Goal: Task Accomplishment & Management: Manage account settings

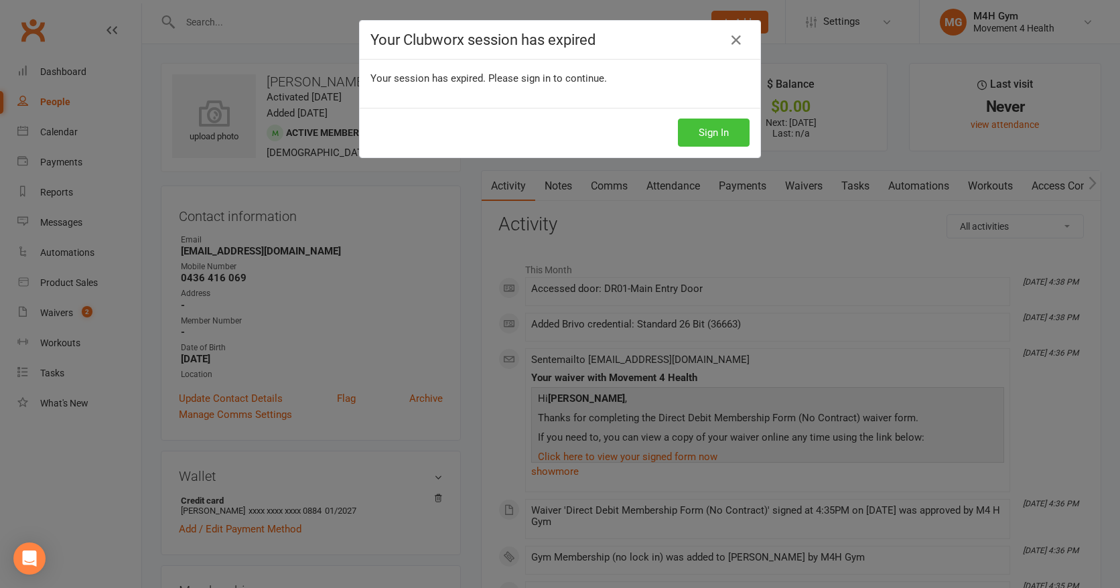
click at [708, 132] on button "Sign In" at bounding box center [714, 133] width 72 height 28
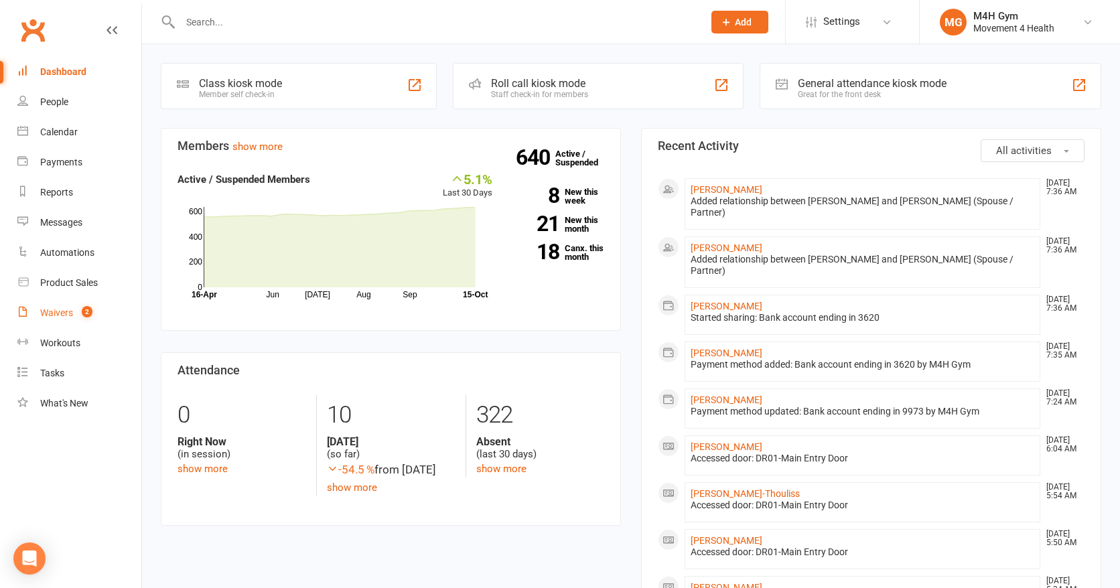
click at [56, 309] on div "Waivers" at bounding box center [56, 312] width 33 height 11
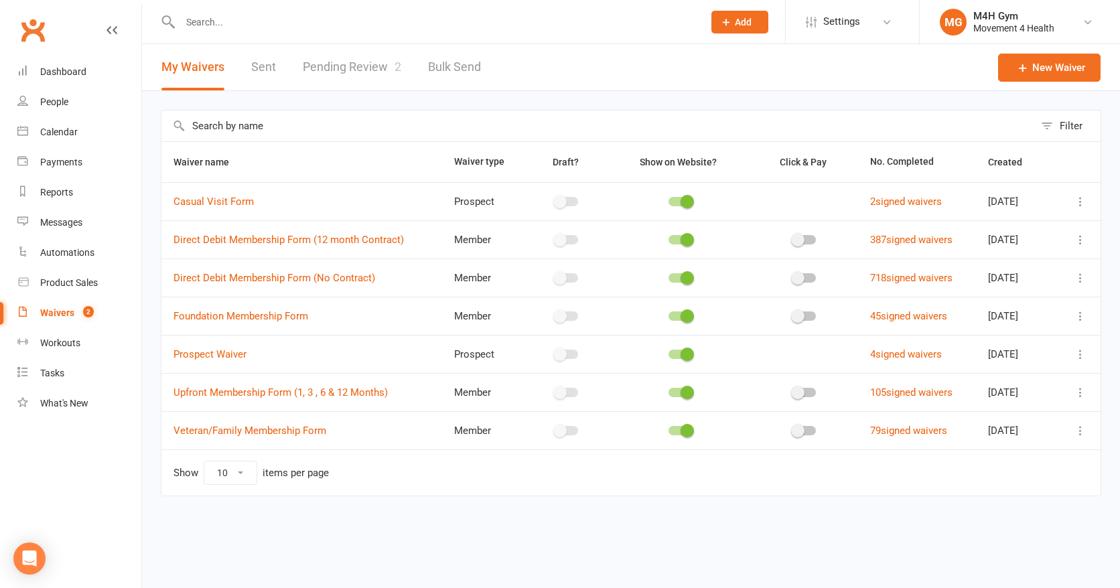
click at [330, 66] on link "Pending Review 2" at bounding box center [352, 67] width 98 height 46
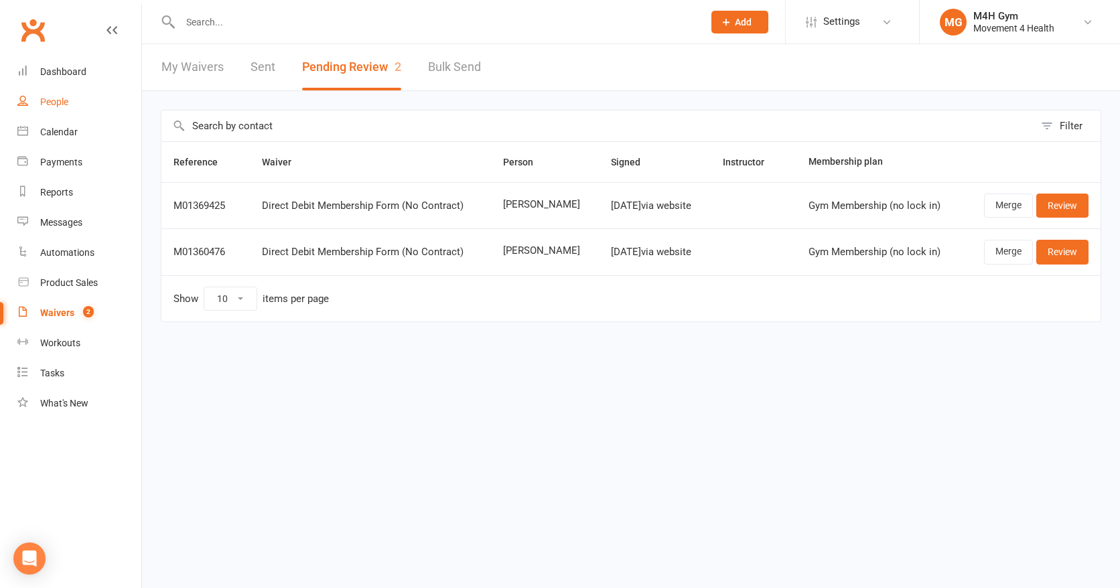
click at [59, 98] on div "People" at bounding box center [54, 101] width 28 height 11
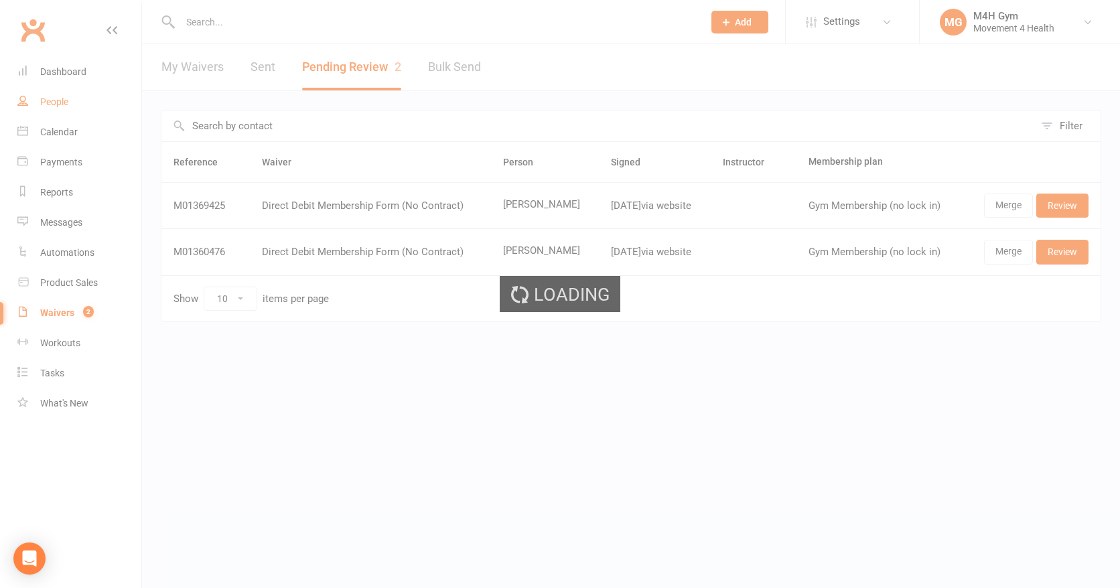
select select "100"
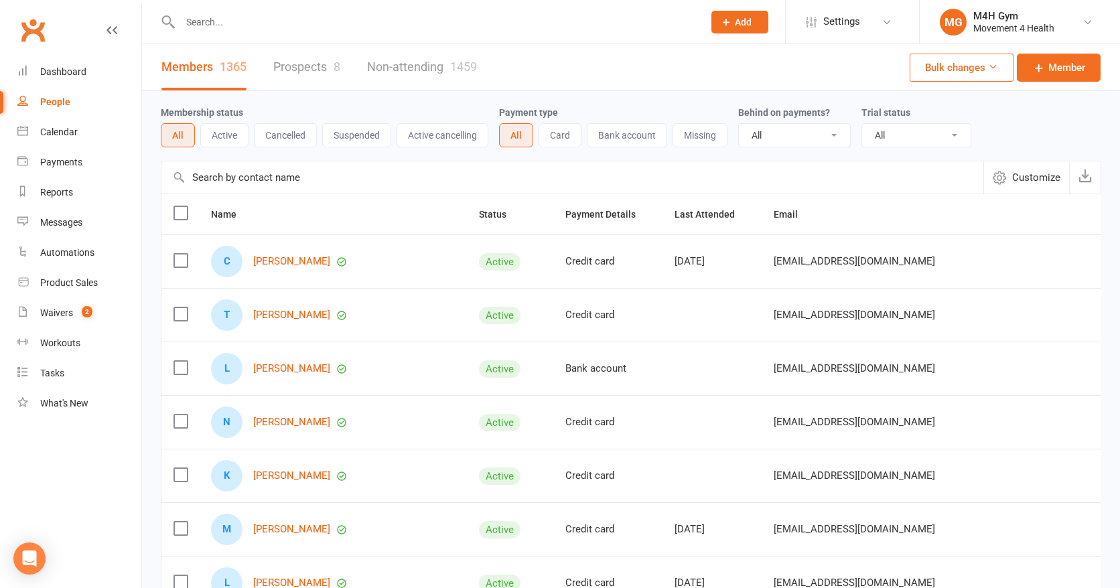
click at [220, 20] on input "text" at bounding box center [435, 22] width 518 height 19
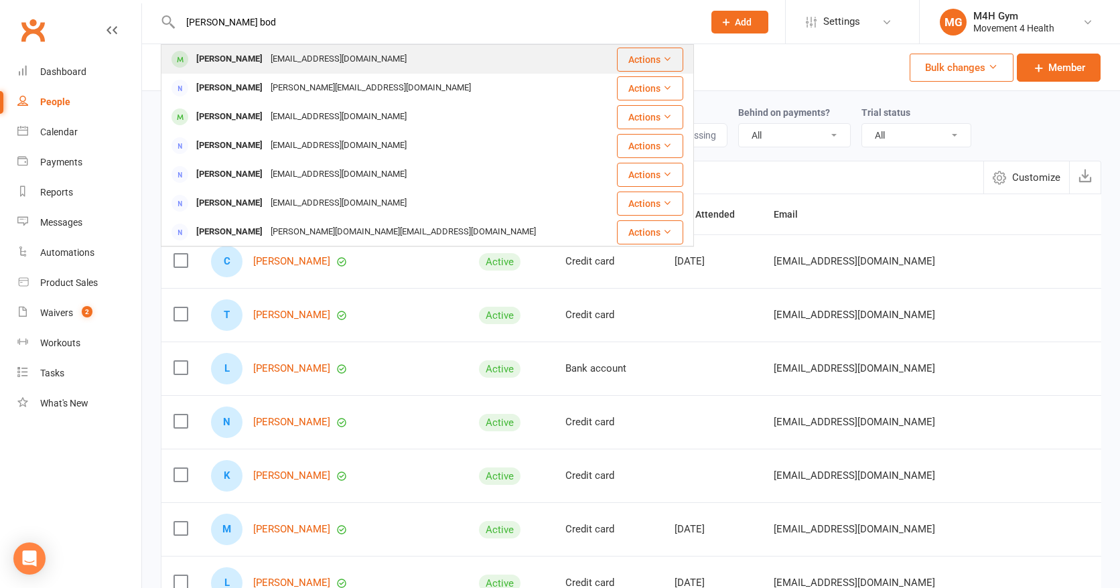
type input "margo bod"
click at [224, 58] on div "Margo Bodley" at bounding box center [229, 59] width 74 height 19
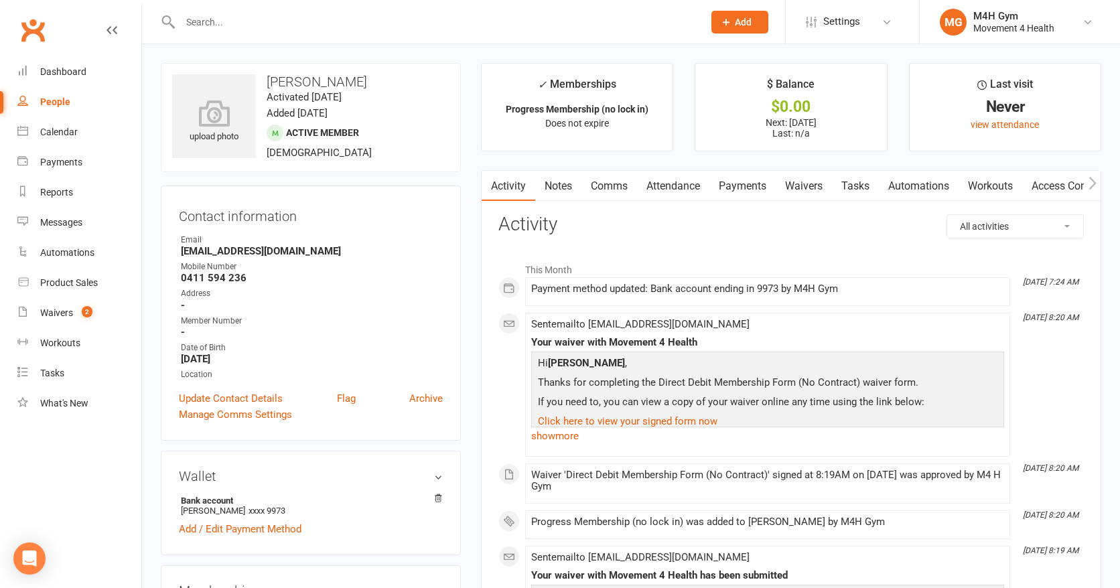
click at [200, 22] on input "text" at bounding box center [435, 22] width 518 height 19
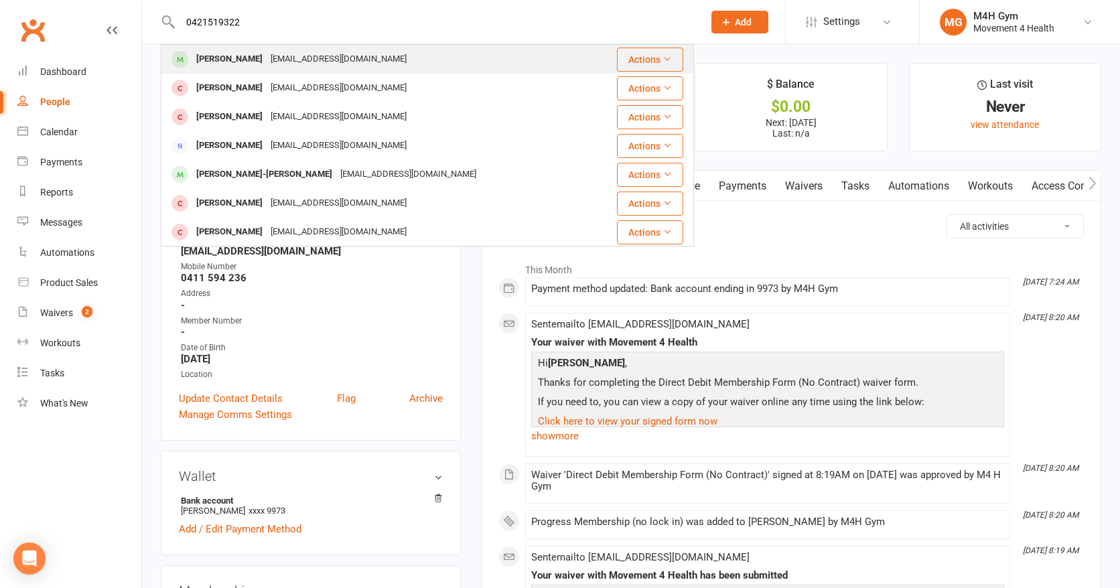
type input "0421519322"
click at [227, 56] on div "Marilyn Roque" at bounding box center [229, 59] width 74 height 19
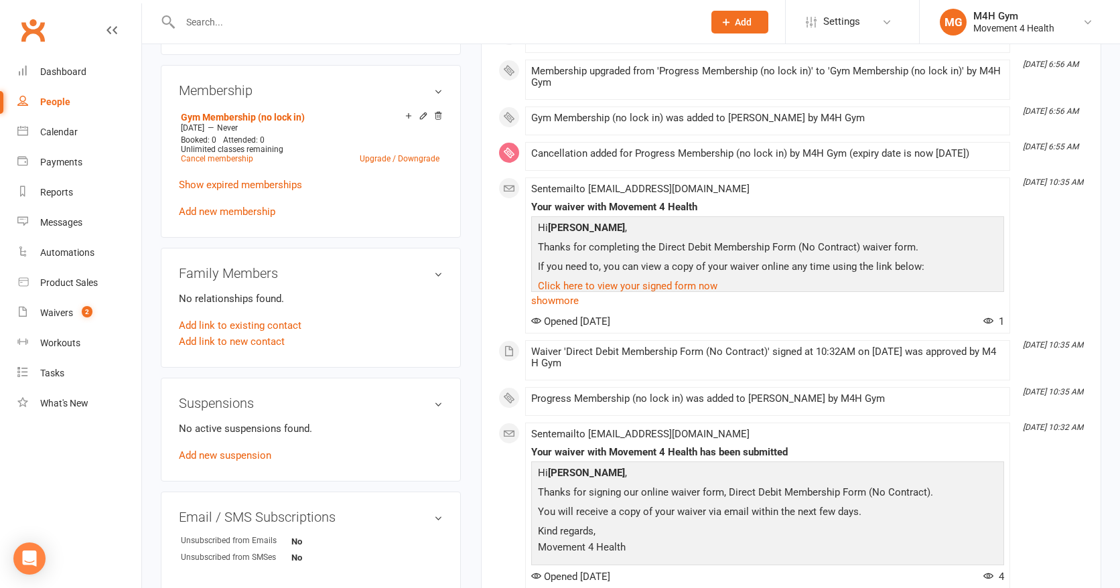
scroll to position [502, 0]
click at [229, 450] on link "Add new suspension" at bounding box center [225, 454] width 92 height 12
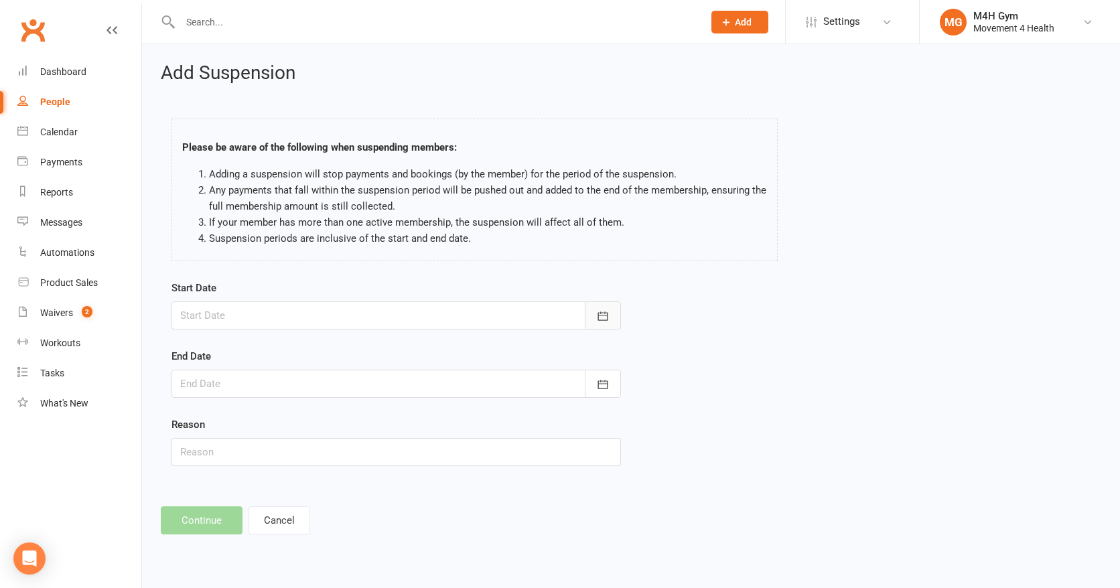
click at [602, 309] on icon "button" at bounding box center [602, 315] width 13 height 13
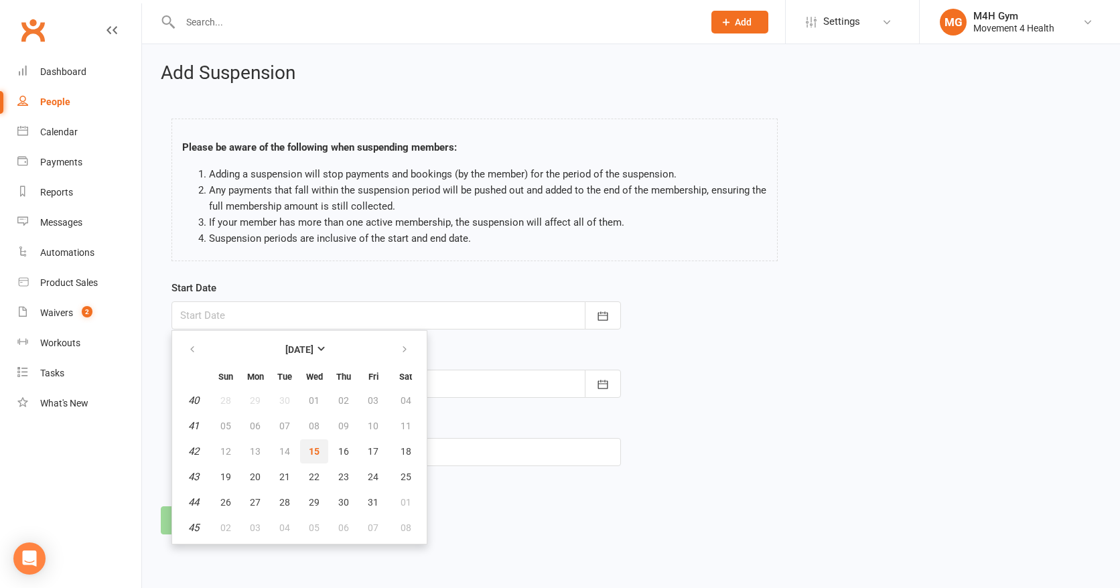
click at [312, 441] on button "15" at bounding box center [314, 451] width 28 height 24
type input "15 Oct 2025"
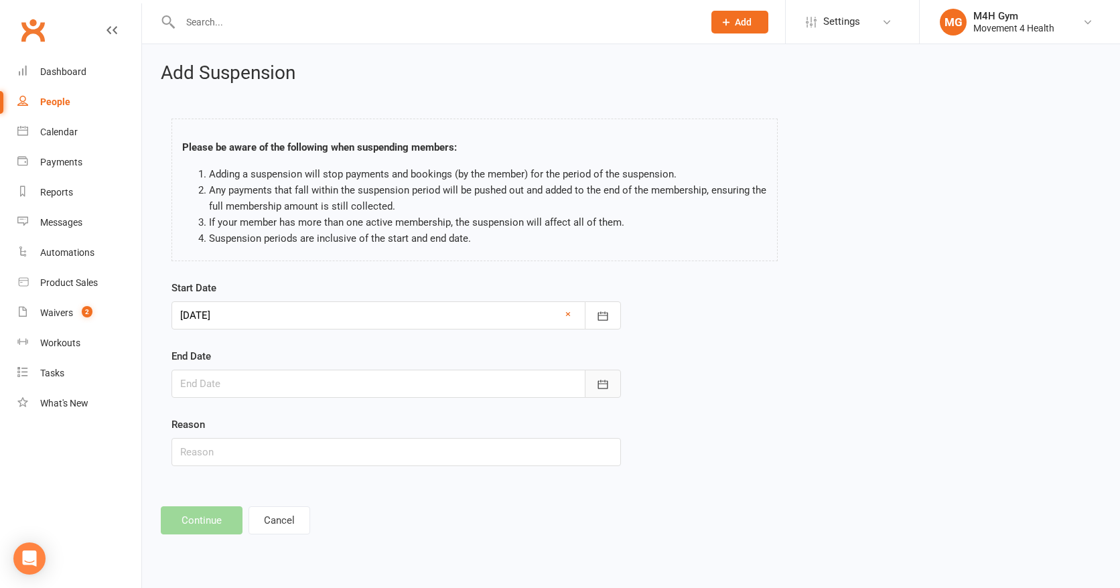
click at [600, 379] on icon "button" at bounding box center [602, 384] width 13 height 13
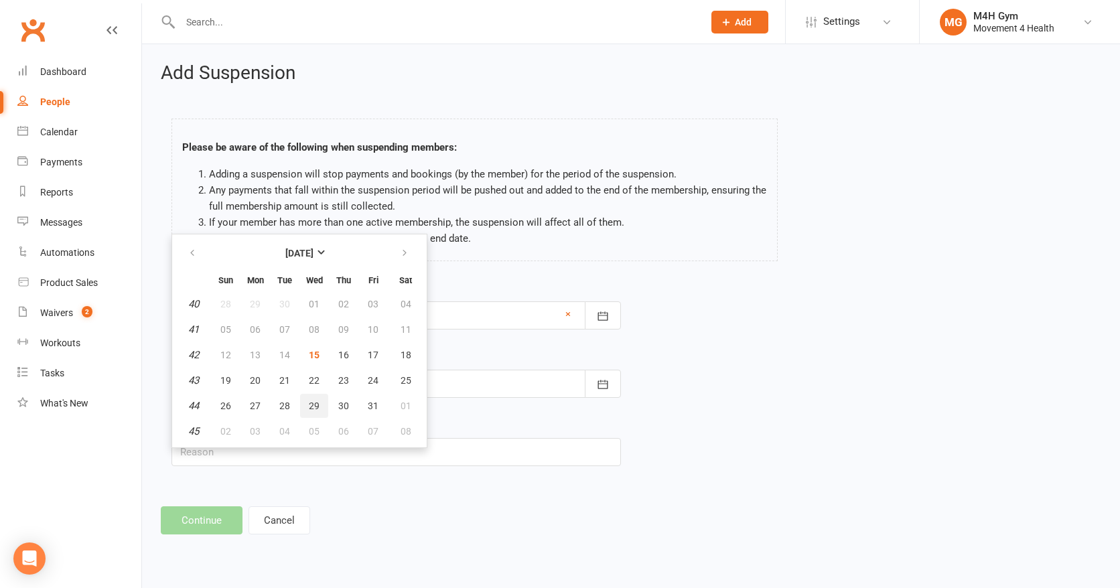
click at [314, 403] on span "29" at bounding box center [314, 406] width 11 height 11
type input "29 Oct 2025"
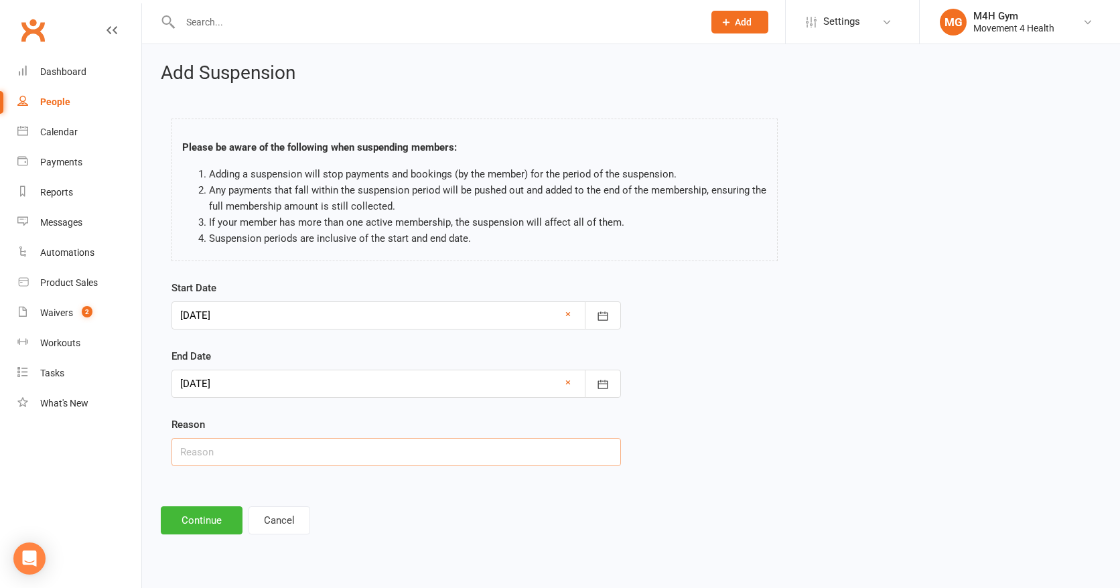
click at [210, 448] on input "text" at bounding box center [395, 452] width 449 height 28
type input "Taking care of mum"
click at [189, 519] on button "Continue" at bounding box center [202, 520] width 82 height 28
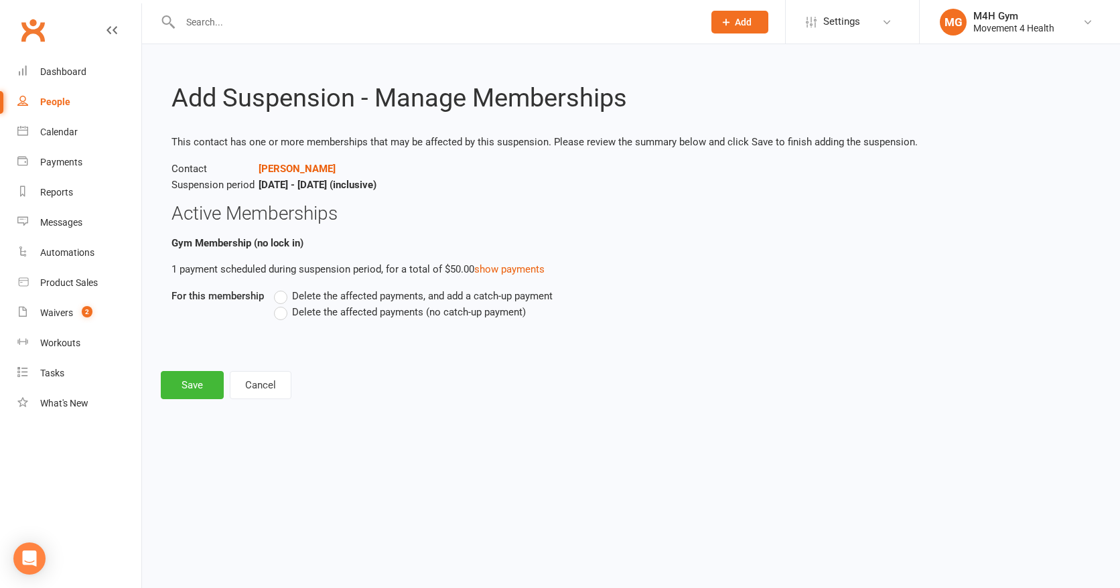
click at [279, 315] on label "Delete the affected payments (no catch-up payment)" at bounding box center [400, 312] width 252 height 16
click at [279, 304] on input "Delete the affected payments (no catch-up payment)" at bounding box center [278, 304] width 9 height 0
click at [194, 382] on button "Save" at bounding box center [192, 385] width 63 height 28
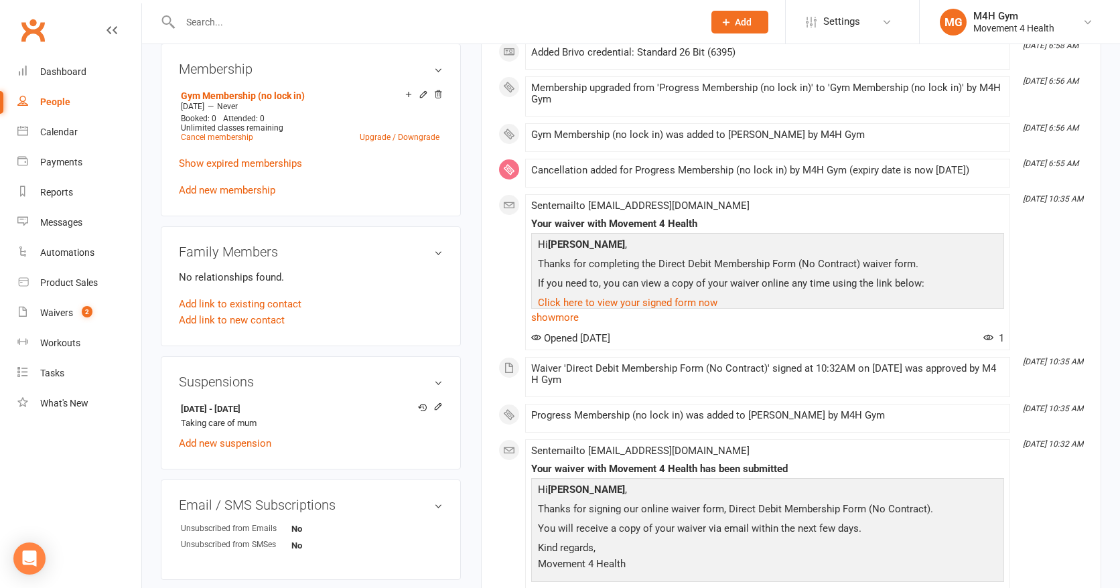
scroll to position [524, 0]
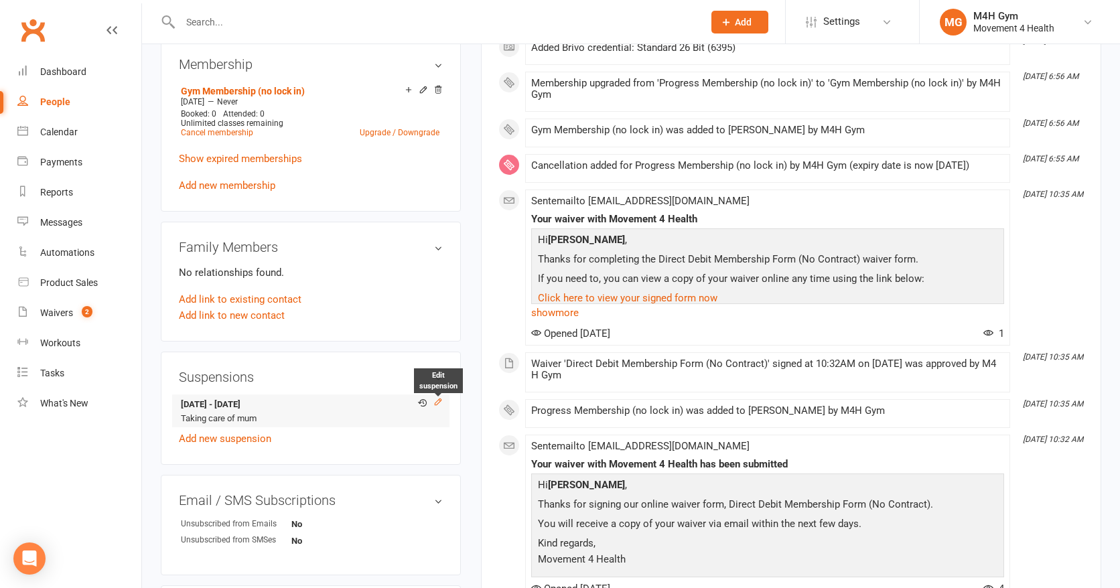
click at [434, 399] on icon at bounding box center [437, 401] width 9 height 9
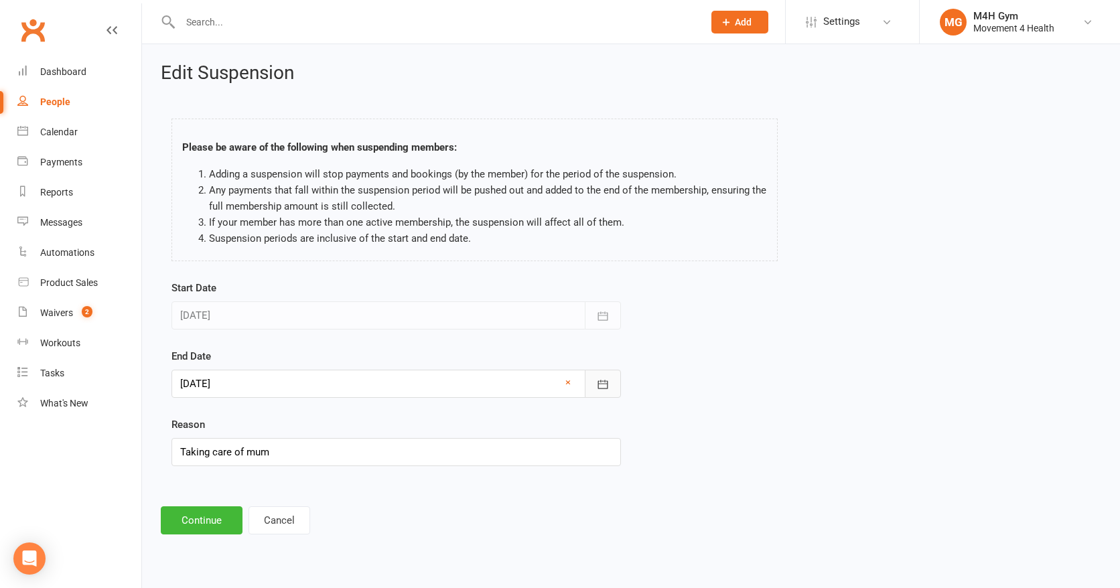
click at [598, 386] on icon "button" at bounding box center [603, 384] width 10 height 9
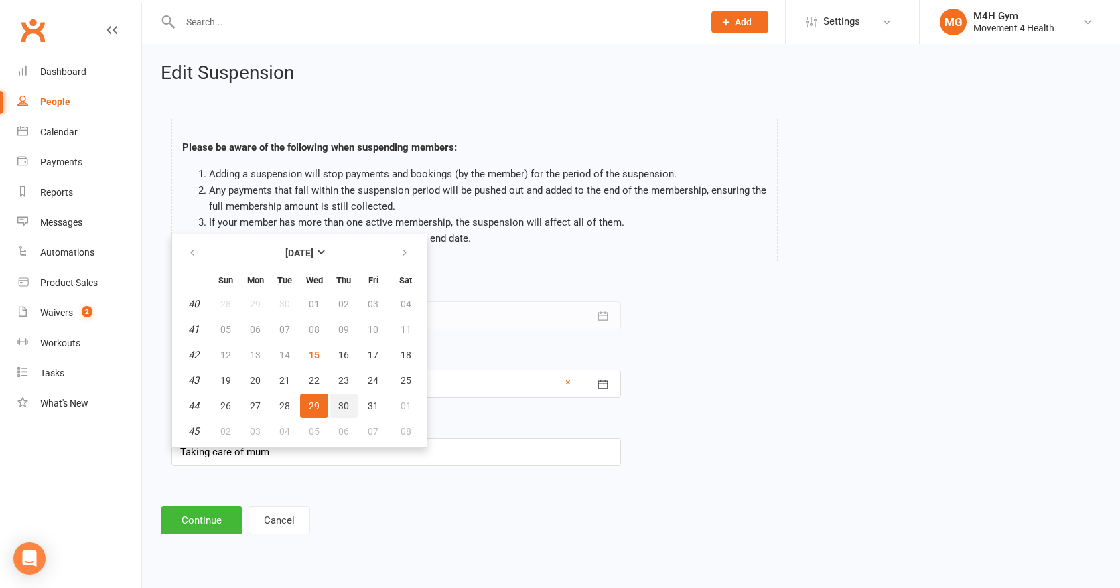
click at [346, 401] on span "30" at bounding box center [343, 406] width 11 height 11
type input "30 Oct 2025"
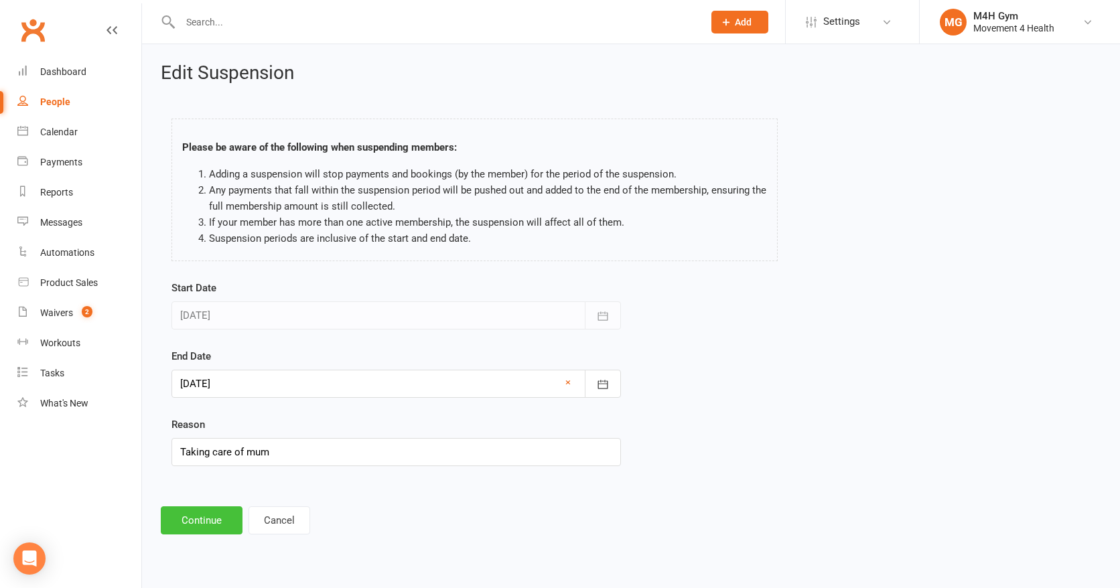
click at [208, 516] on button "Continue" at bounding box center [202, 520] width 82 height 28
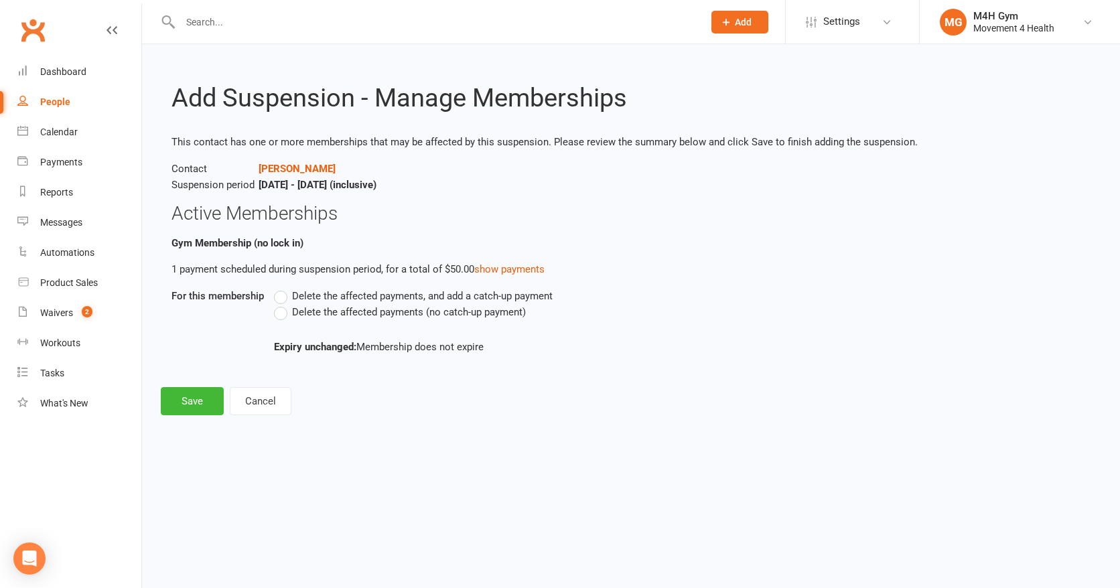
click at [281, 312] on label "Delete the affected payments (no catch-up payment)" at bounding box center [400, 312] width 252 height 16
click at [281, 304] on input "Delete the affected payments (no catch-up payment)" at bounding box center [278, 304] width 9 height 0
click at [205, 399] on button "Save" at bounding box center [192, 401] width 63 height 28
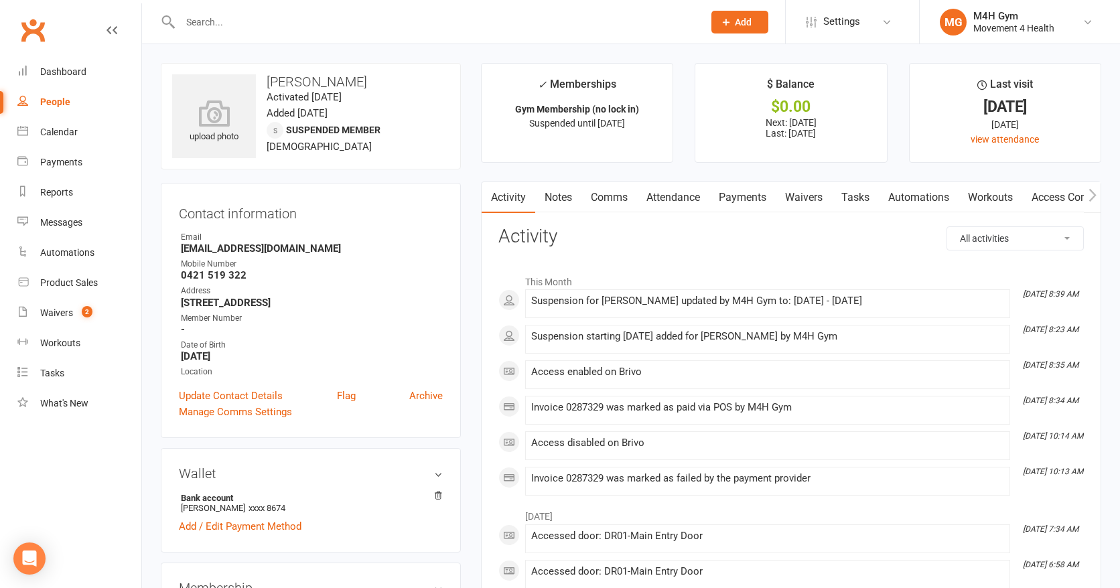
click at [565, 193] on link "Notes" at bounding box center [558, 197] width 46 height 31
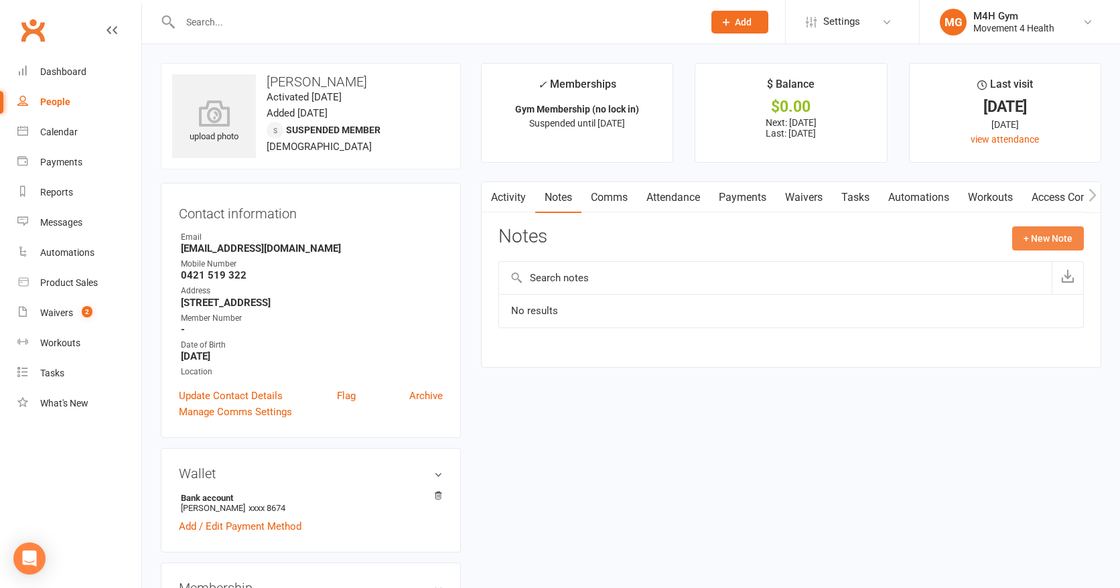
click at [1028, 232] on button "+ New Note" at bounding box center [1048, 238] width 72 height 24
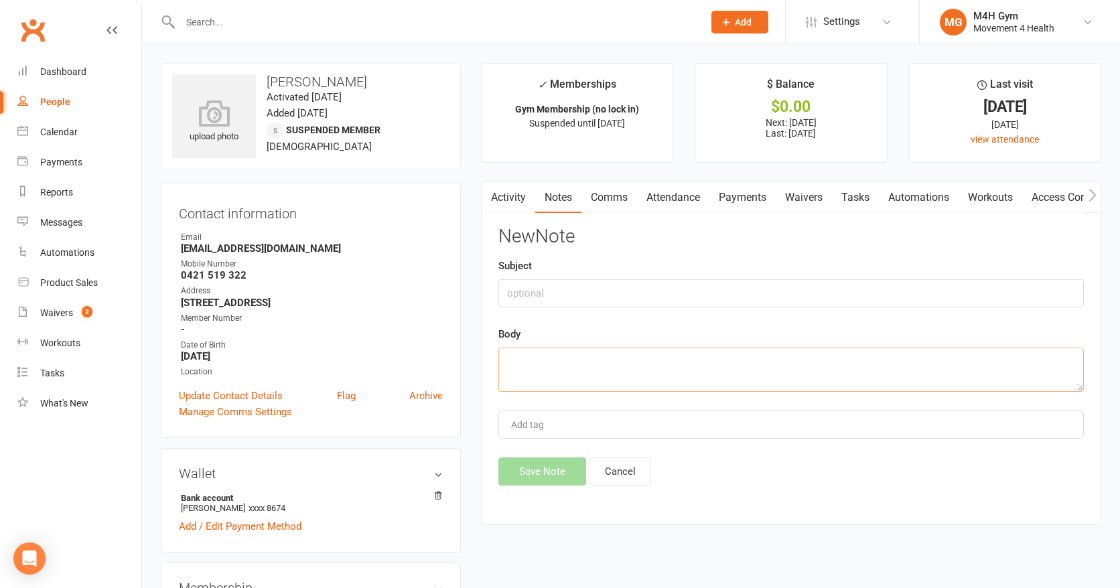
click at [509, 373] on textarea at bounding box center [790, 370] width 585 height 44
type textarea "Suspended via text msg"
click at [533, 469] on button "Save Note" at bounding box center [542, 471] width 88 height 28
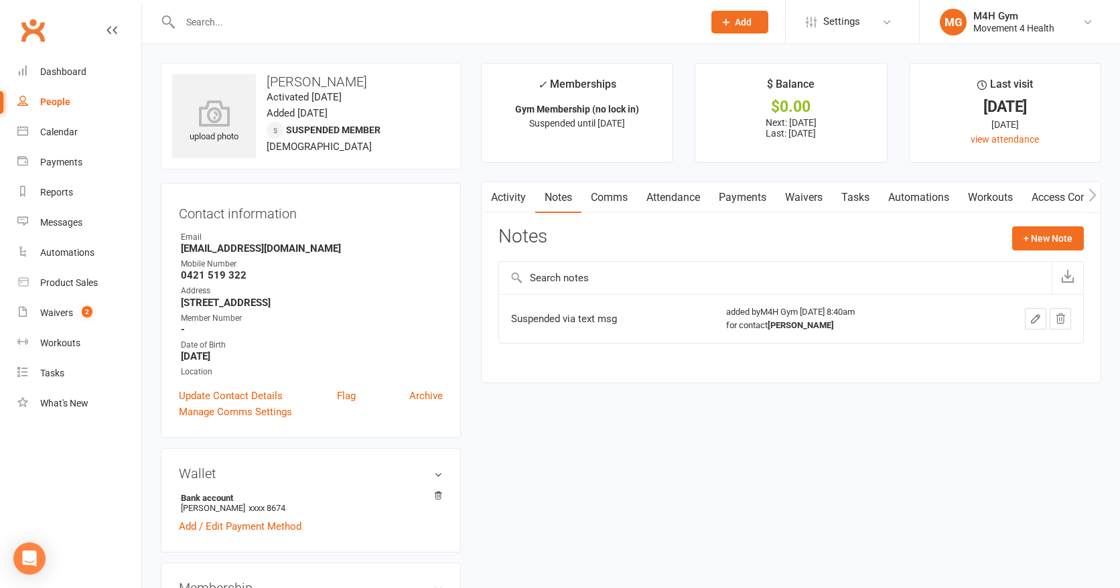
click at [238, 23] on input "text" at bounding box center [435, 22] width 518 height 19
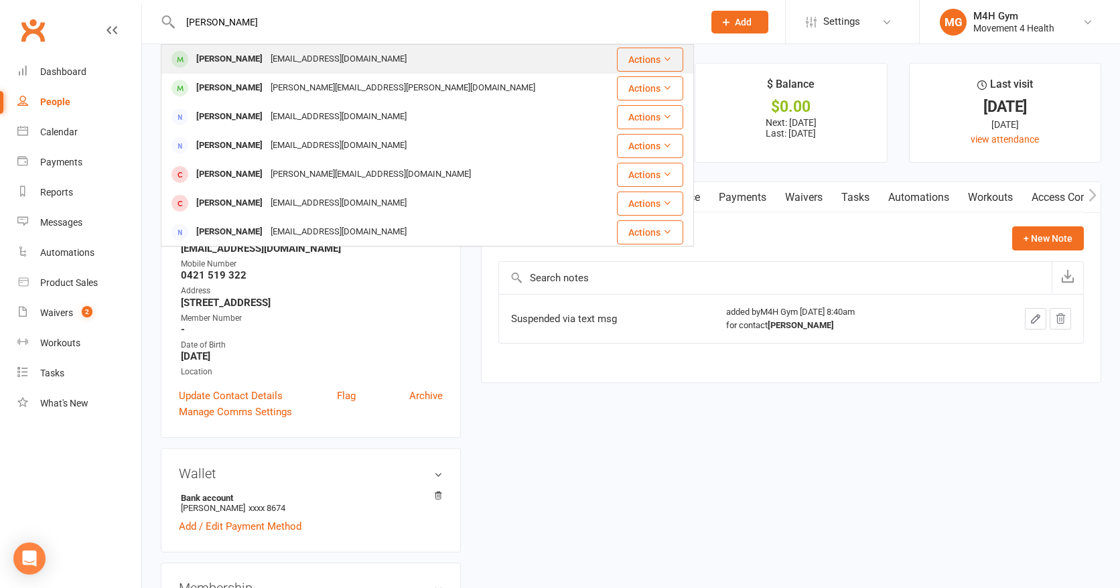
type input "michele can"
click at [291, 60] on div "Michelecanfield@gmail.com" at bounding box center [339, 59] width 144 height 19
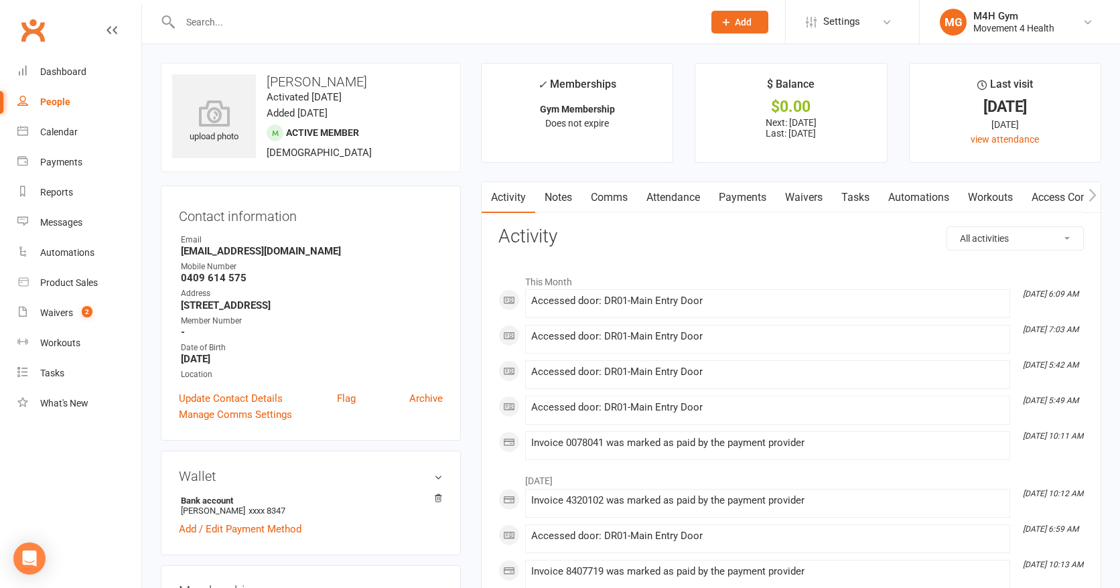
click at [209, 20] on input "text" at bounding box center [435, 22] width 518 height 19
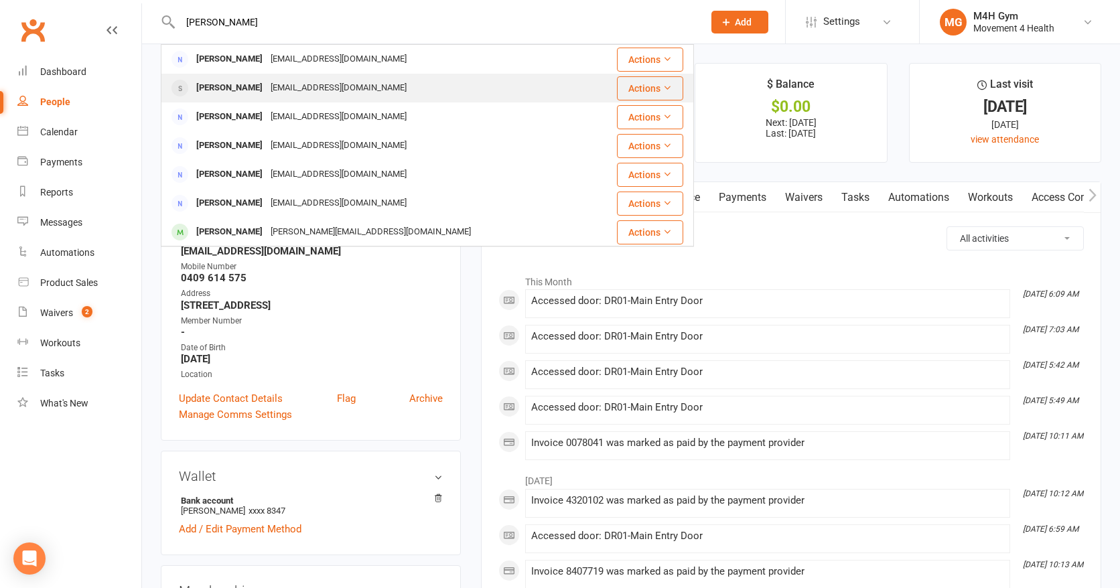
type input "iain au"
click at [267, 88] on div "theatricks31@gmail.com" at bounding box center [339, 87] width 144 height 19
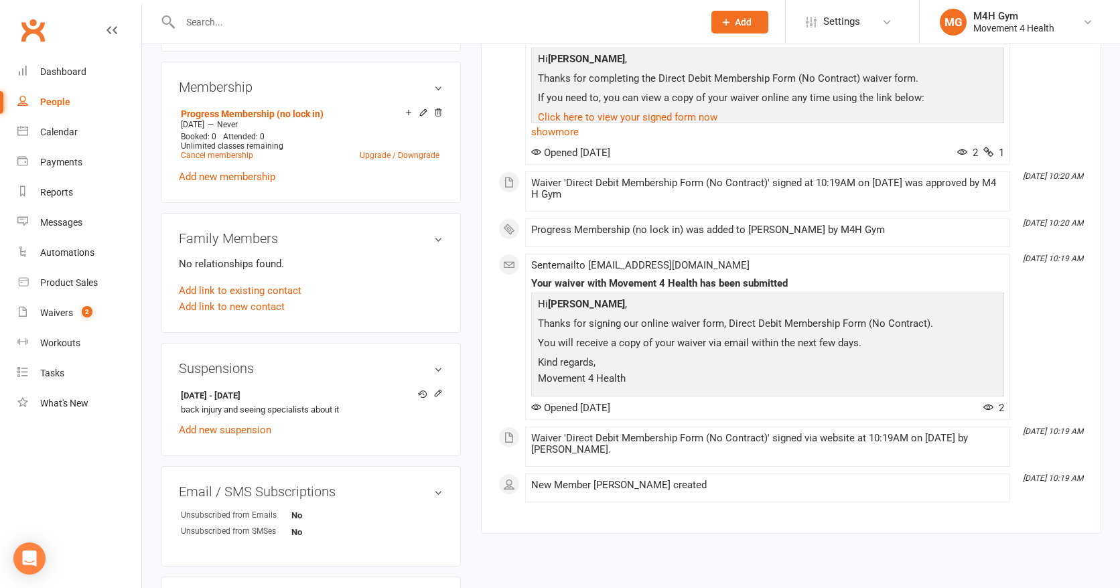
scroll to position [503, 0]
click at [439, 388] on icon at bounding box center [438, 391] width 6 height 6
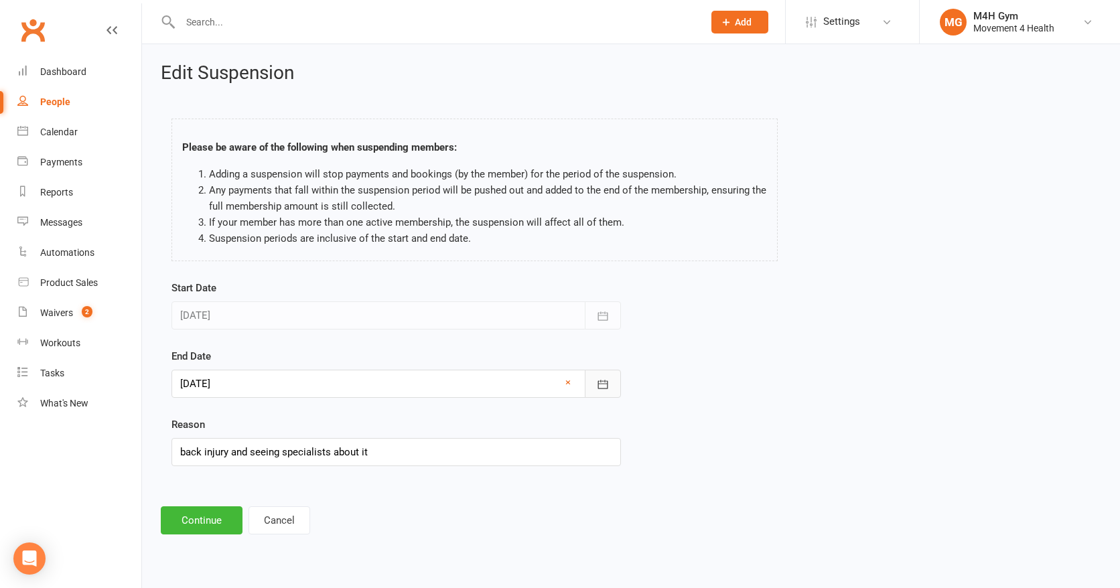
click at [600, 375] on button "button" at bounding box center [603, 384] width 36 height 28
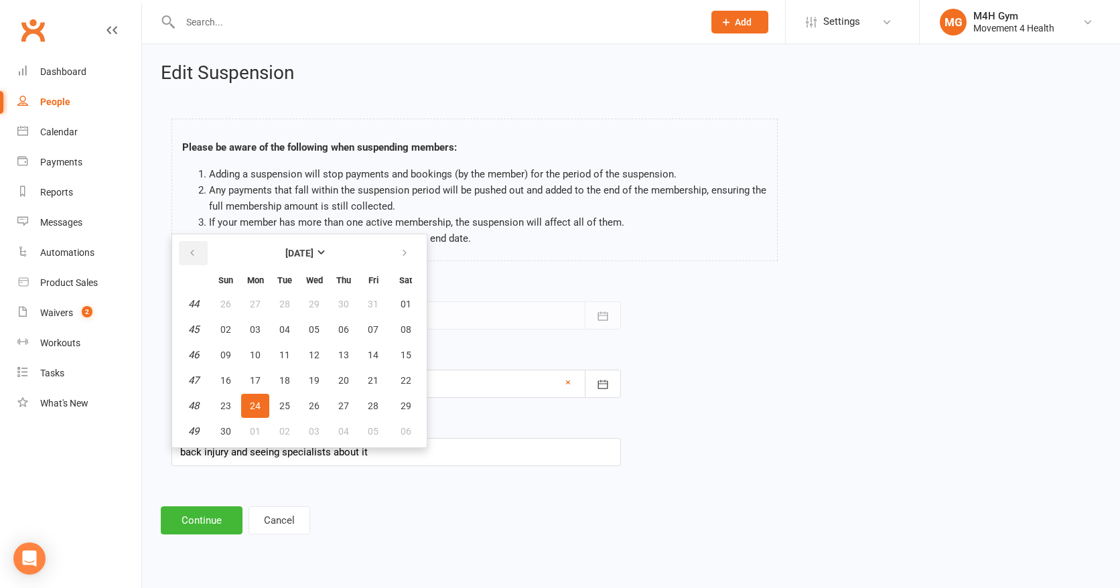
click at [196, 250] on icon "button" at bounding box center [192, 253] width 9 height 11
click at [311, 350] on span "15" at bounding box center [314, 355] width 11 height 11
type input "15 Oct 2025"
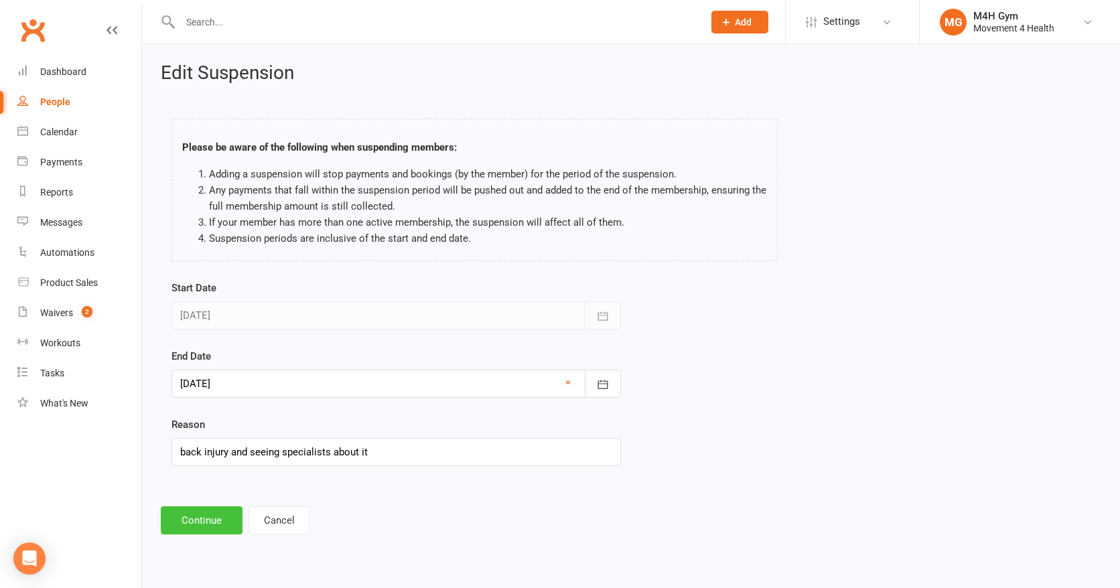
click at [201, 516] on button "Continue" at bounding box center [202, 520] width 82 height 28
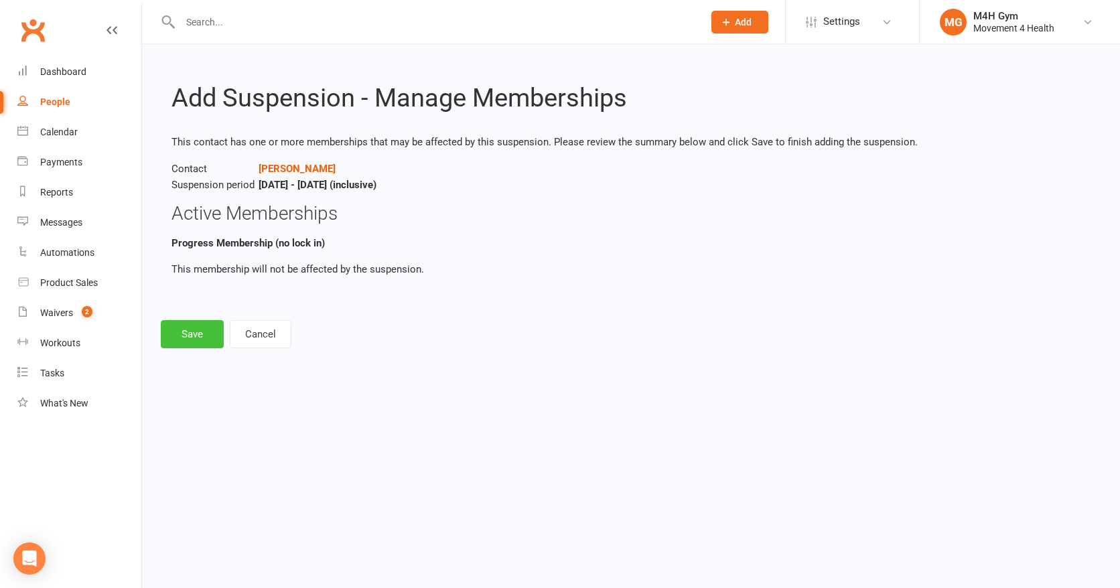
click at [191, 334] on button "Save" at bounding box center [192, 334] width 63 height 28
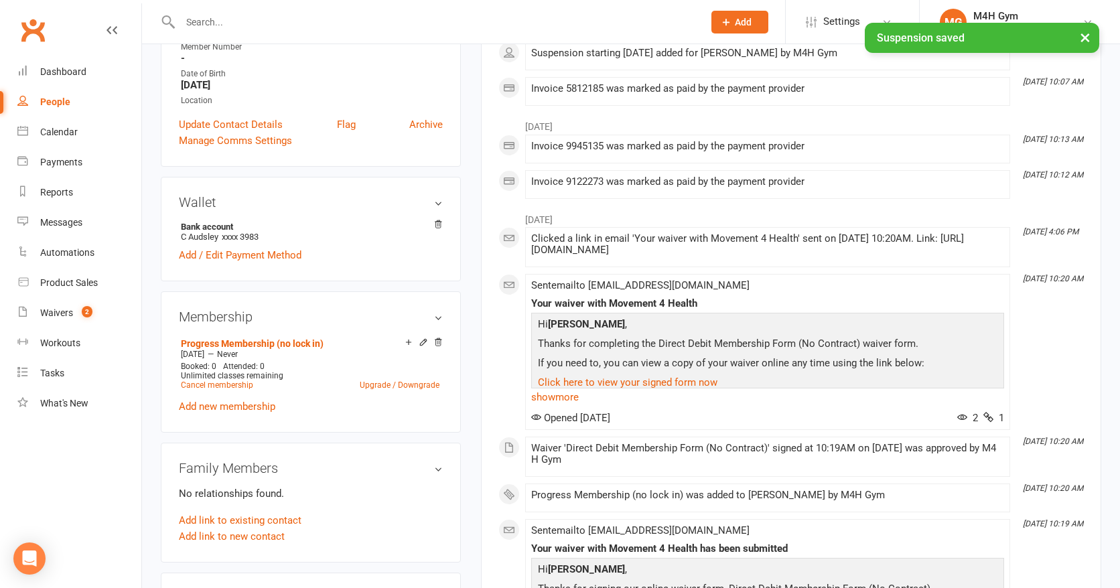
scroll to position [305, 0]
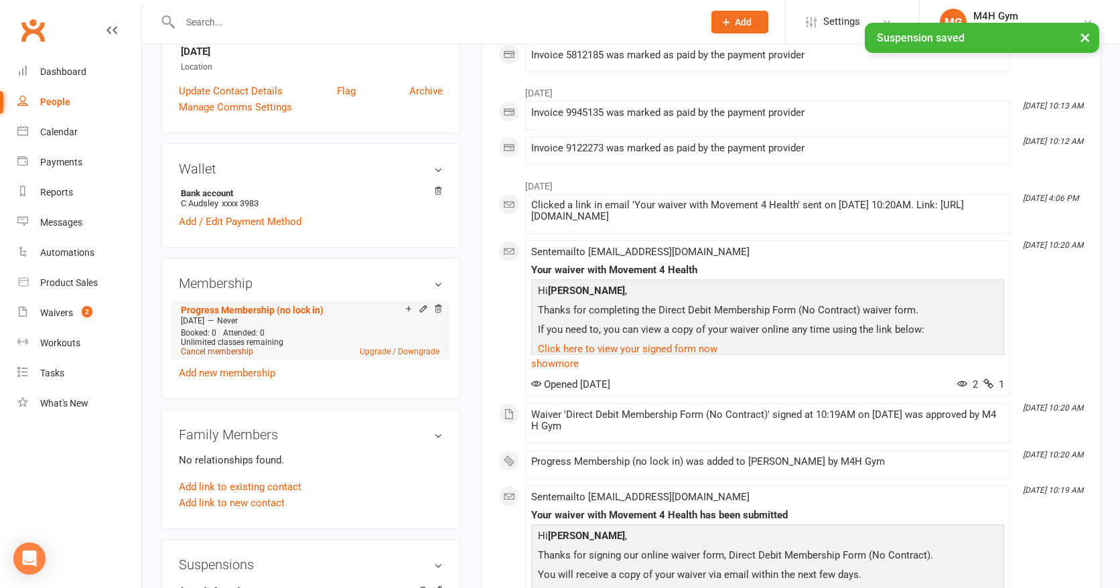
click at [224, 349] on link "Cancel membership" at bounding box center [217, 351] width 72 height 9
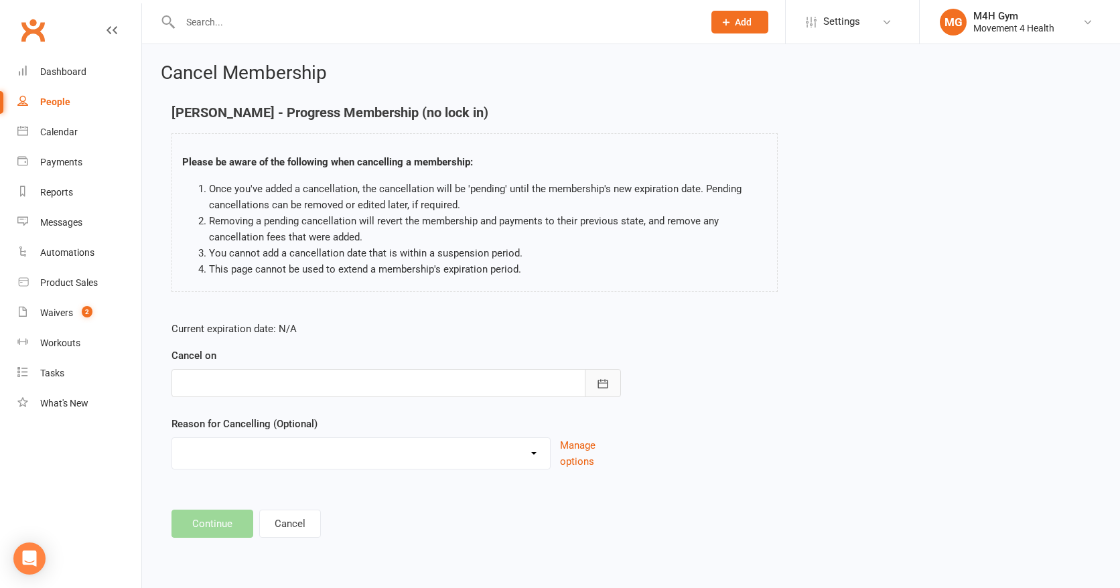
click at [596, 379] on icon "button" at bounding box center [602, 383] width 13 height 13
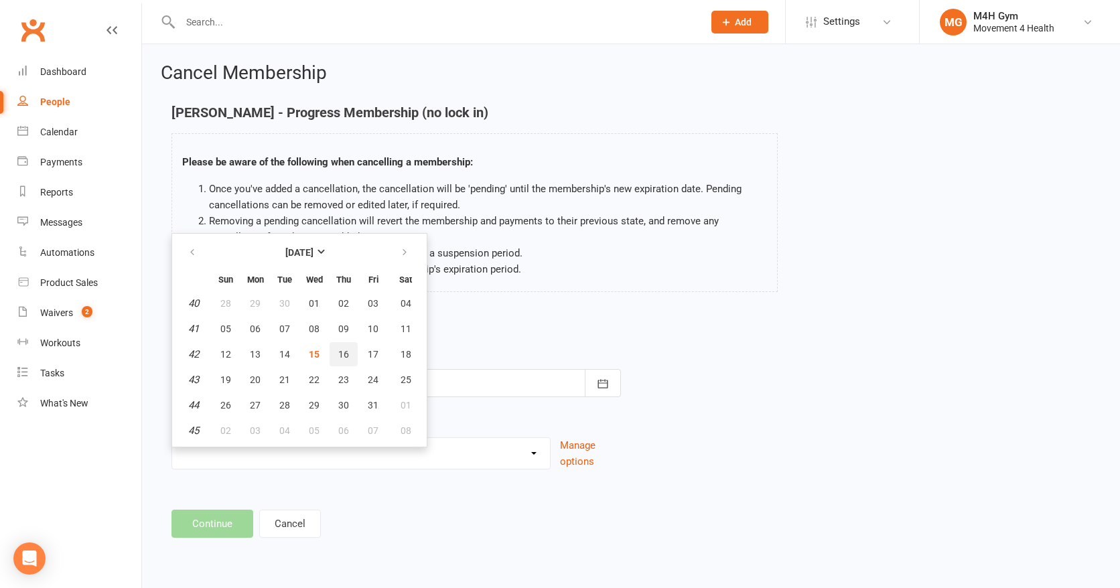
click at [335, 349] on button "16" at bounding box center [344, 354] width 28 height 24
type input "16 Oct 2025"
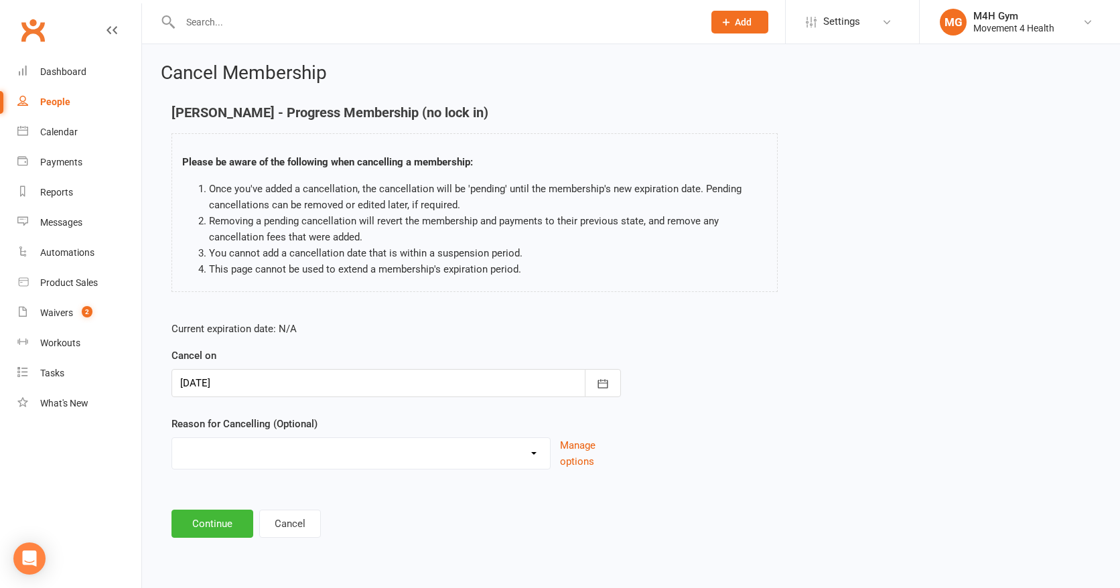
click at [194, 458] on select "Holiday Injury Other reason" at bounding box center [361, 451] width 378 height 27
select select "2"
click at [172, 438] on select "Holiday Injury Other reason" at bounding box center [361, 451] width 378 height 27
click at [200, 520] on input at bounding box center [395, 524] width 449 height 28
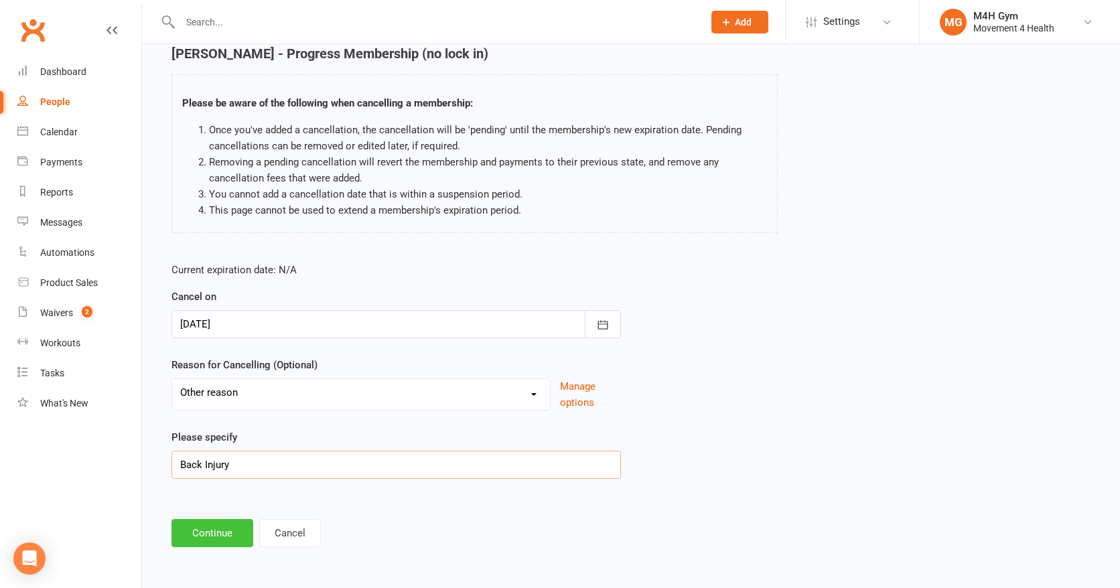
type input "Back Injury"
click at [192, 530] on button "Continue" at bounding box center [212, 533] width 82 height 28
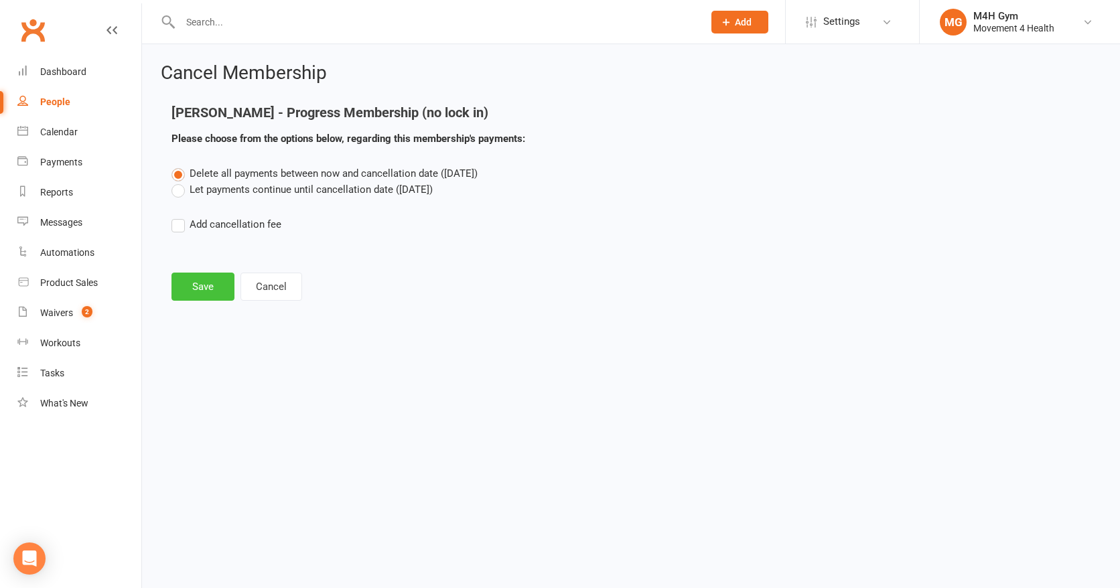
click at [205, 283] on button "Save" at bounding box center [202, 287] width 63 height 28
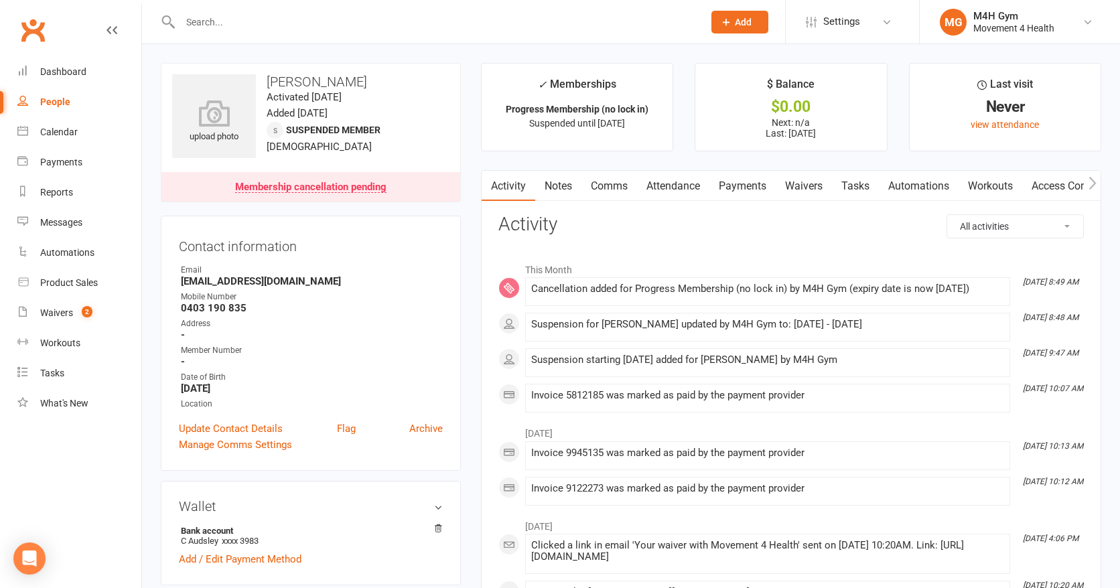
click at [203, 23] on input "text" at bounding box center [435, 22] width 518 height 19
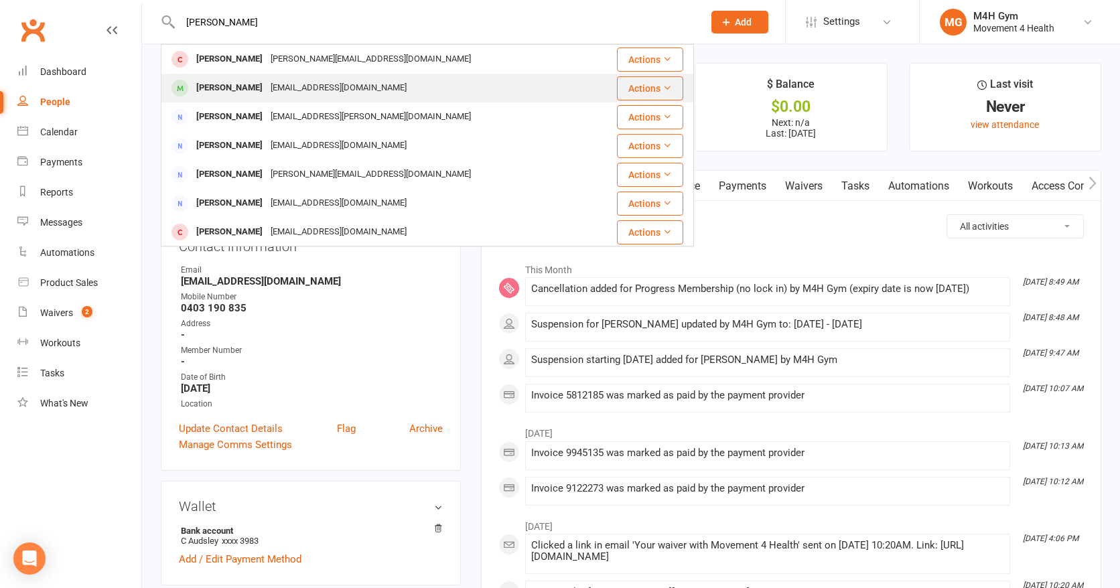
type input "max robert"
click at [226, 86] on div "Max Robertson" at bounding box center [229, 87] width 74 height 19
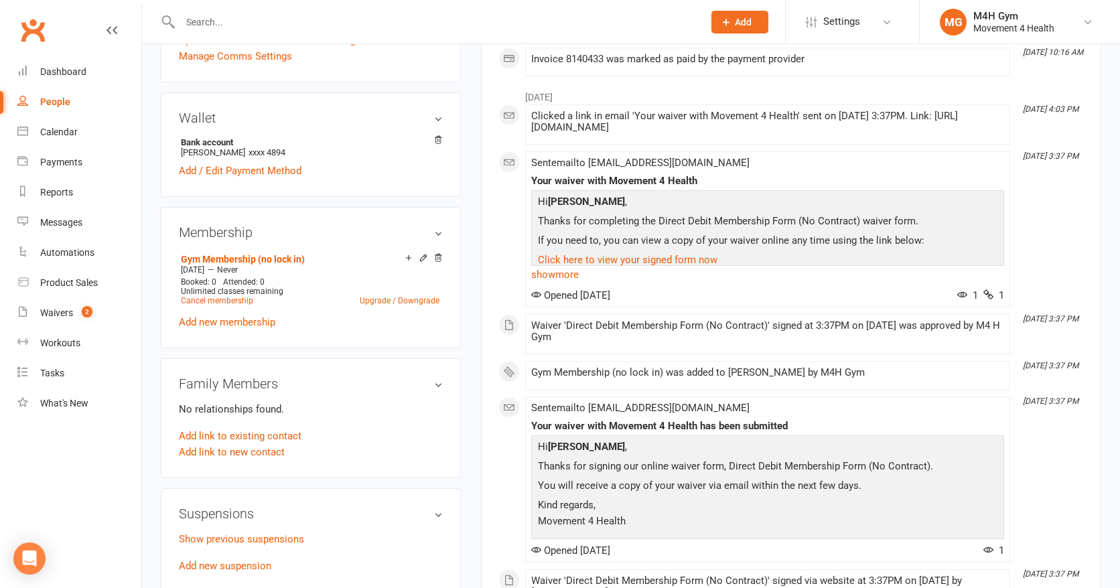
scroll to position [361, 0]
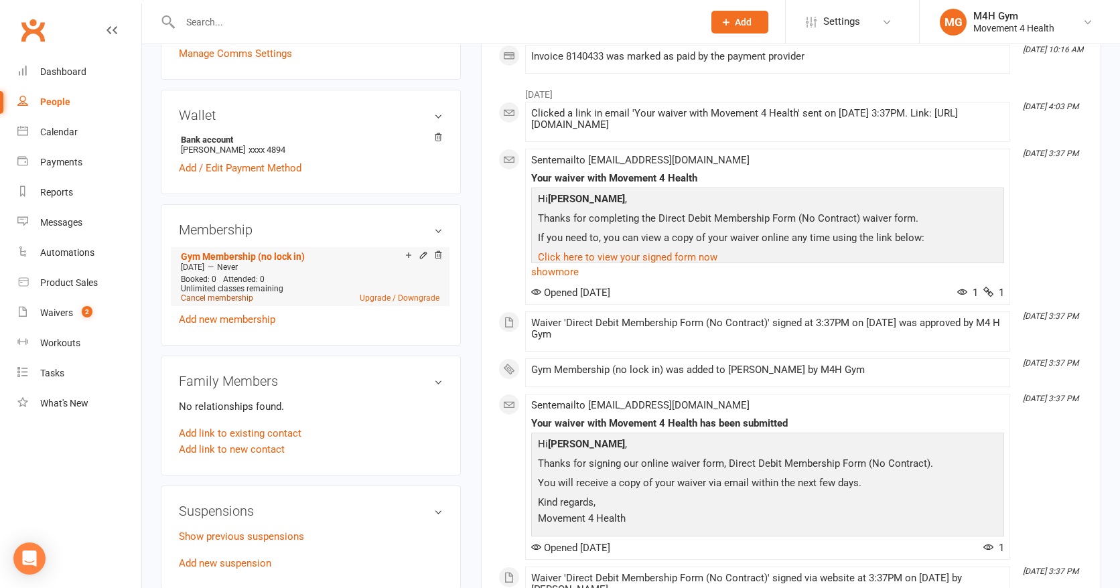
click at [242, 293] on link "Cancel membership" at bounding box center [217, 297] width 72 height 9
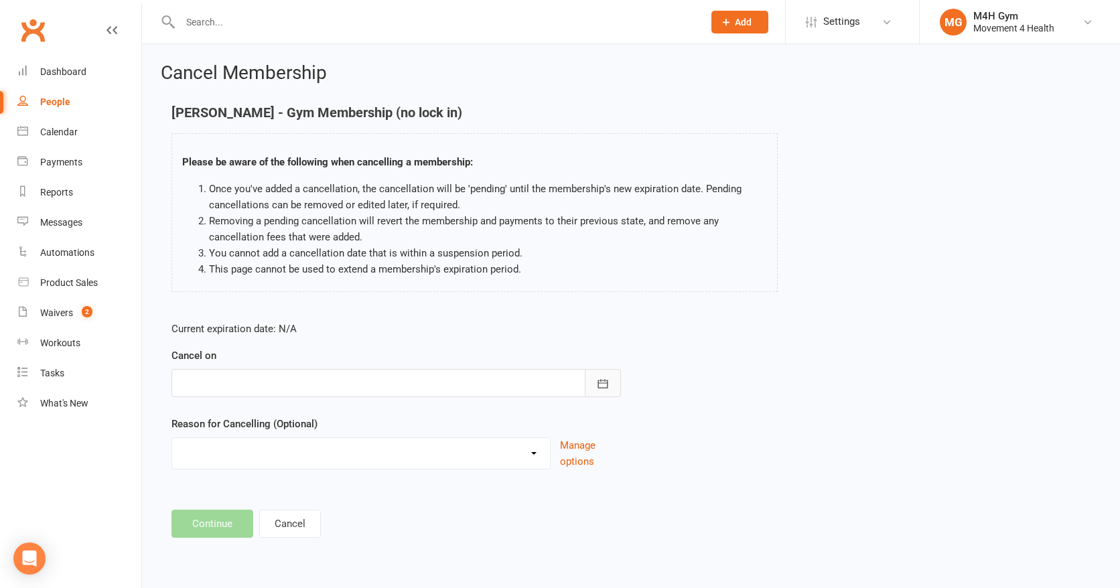
click at [597, 379] on icon "button" at bounding box center [602, 383] width 13 height 13
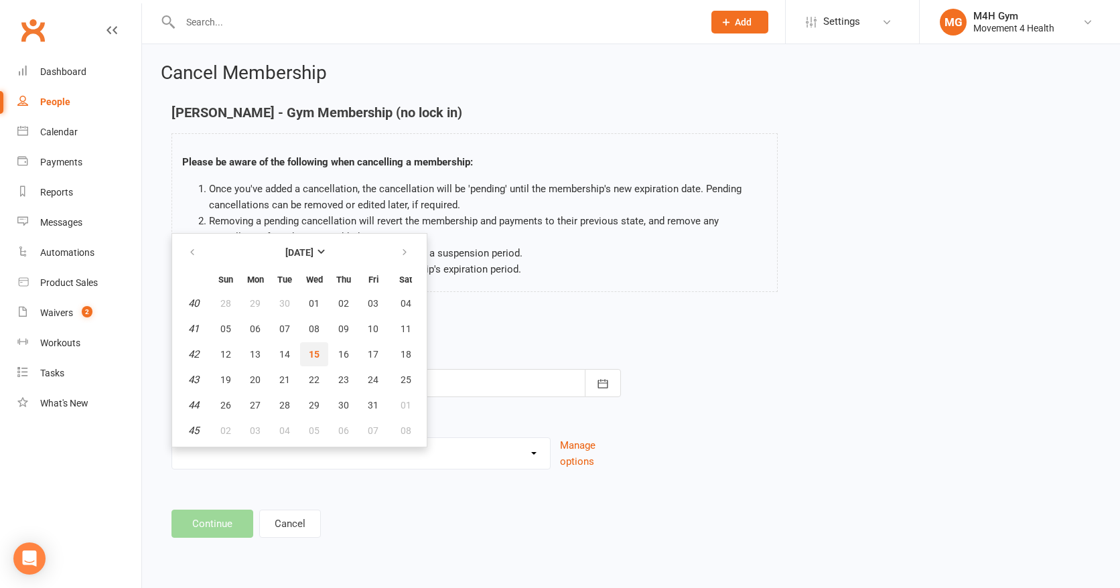
click at [320, 348] on button "15" at bounding box center [314, 354] width 28 height 24
type input "15 Oct 2025"
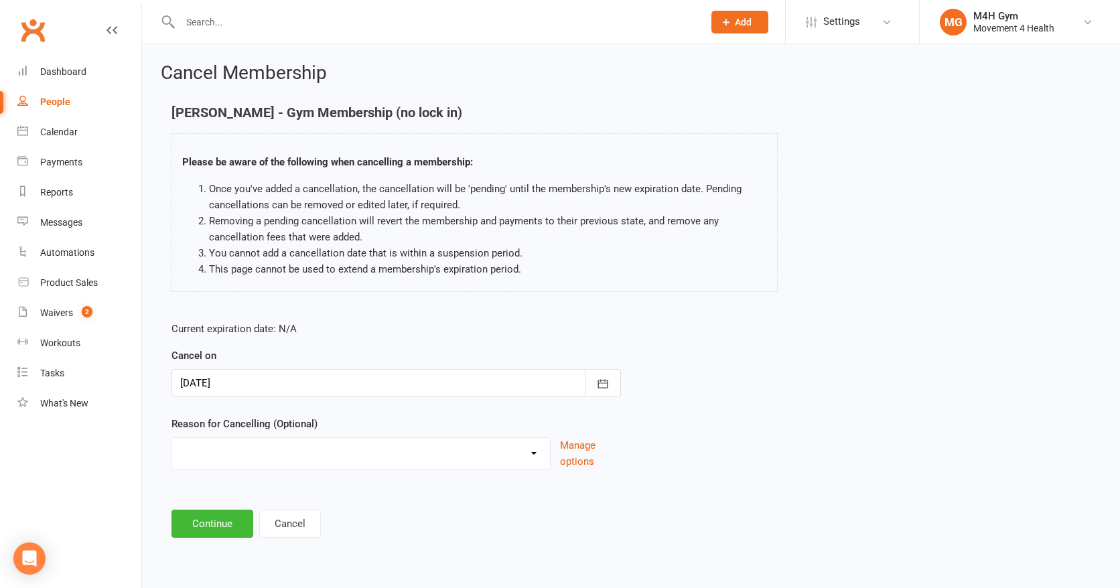
click at [219, 453] on select "Holiday Injury Other reason" at bounding box center [361, 451] width 378 height 27
select select "2"
click at [172, 438] on select "Holiday Injury Other reason" at bounding box center [361, 451] width 378 height 27
click at [202, 526] on input at bounding box center [395, 524] width 449 height 28
type input "Not stated"
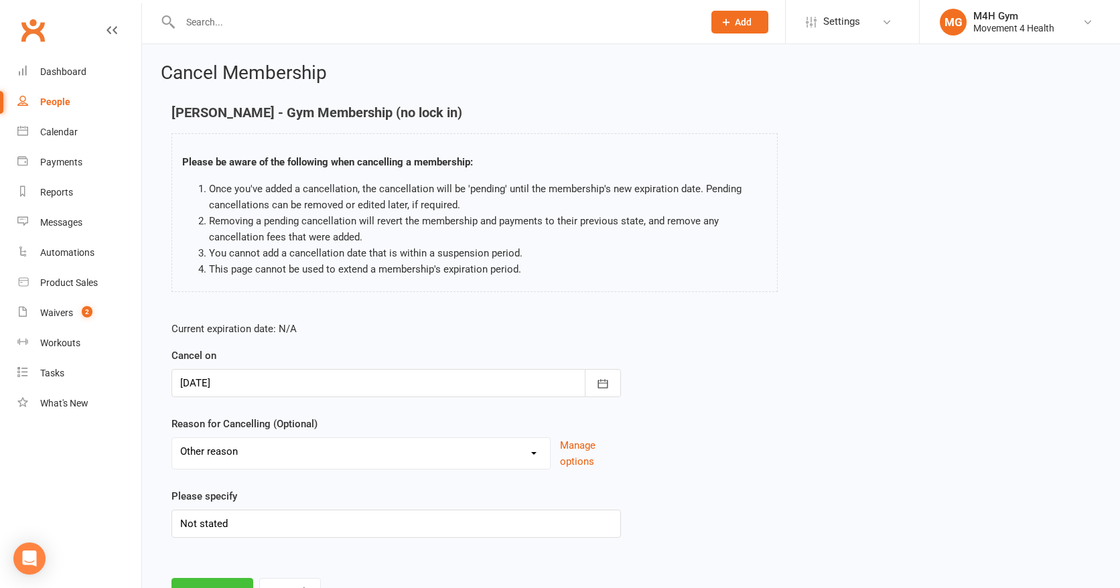
click at [219, 580] on button "Continue" at bounding box center [212, 592] width 82 height 28
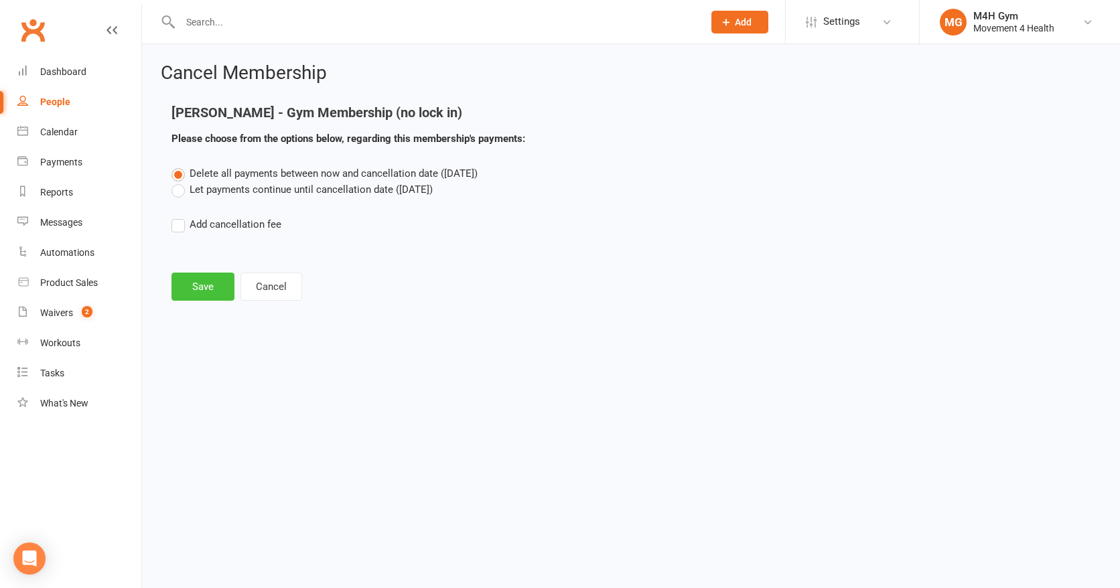
click at [206, 292] on button "Save" at bounding box center [202, 287] width 63 height 28
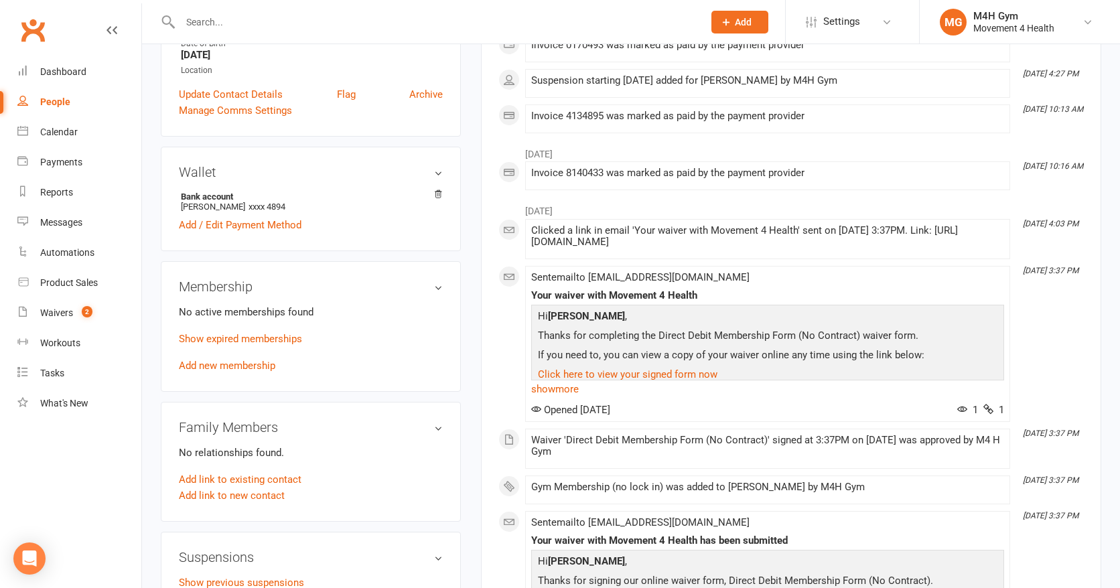
scroll to position [310, 0]
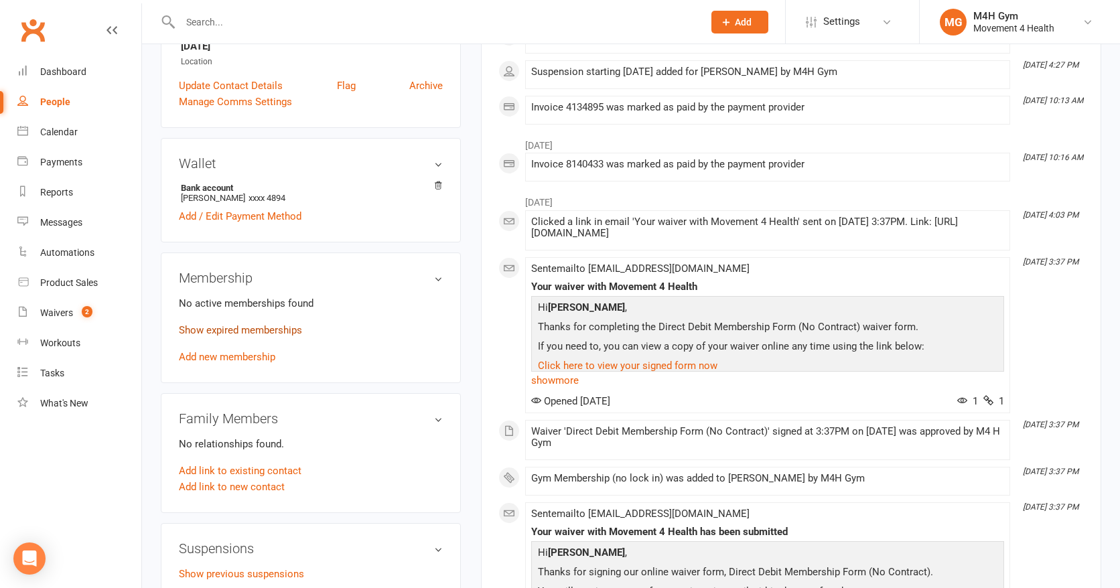
click at [255, 328] on link "Show expired memberships" at bounding box center [240, 330] width 123 height 12
